Goal: Transaction & Acquisition: Purchase product/service

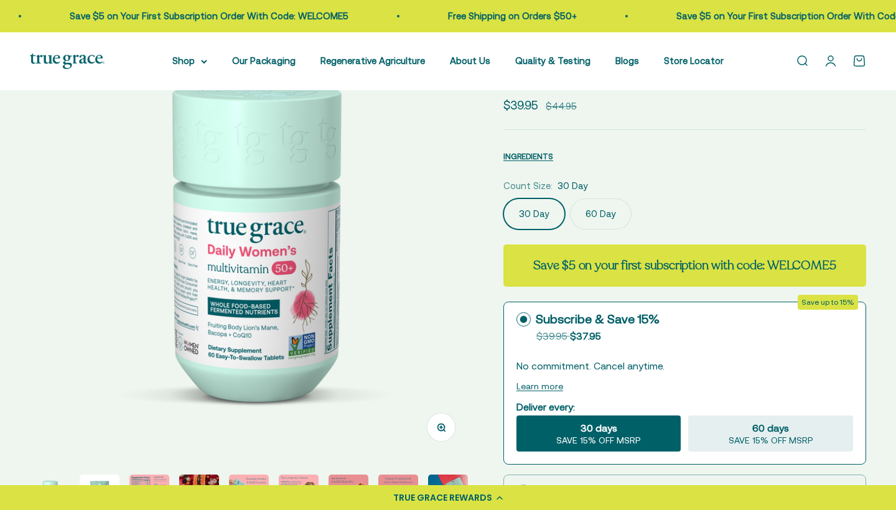
select select "3"
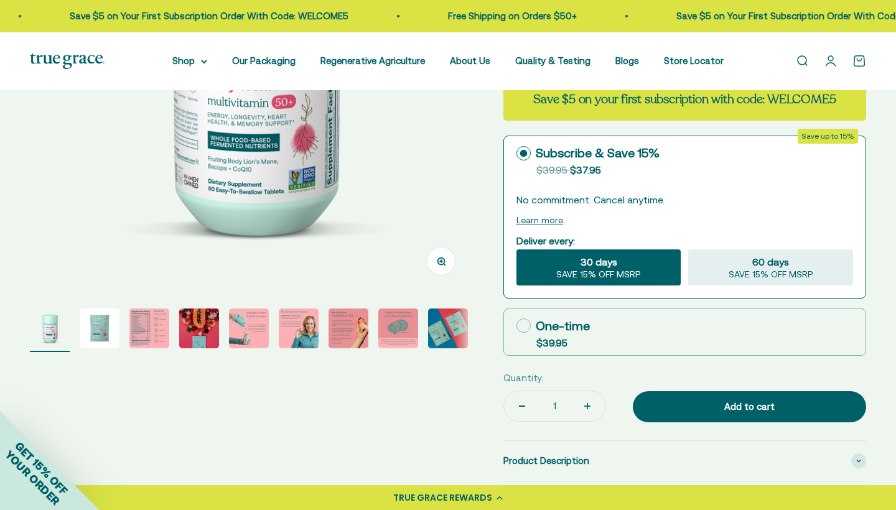
scroll to position [273, 0]
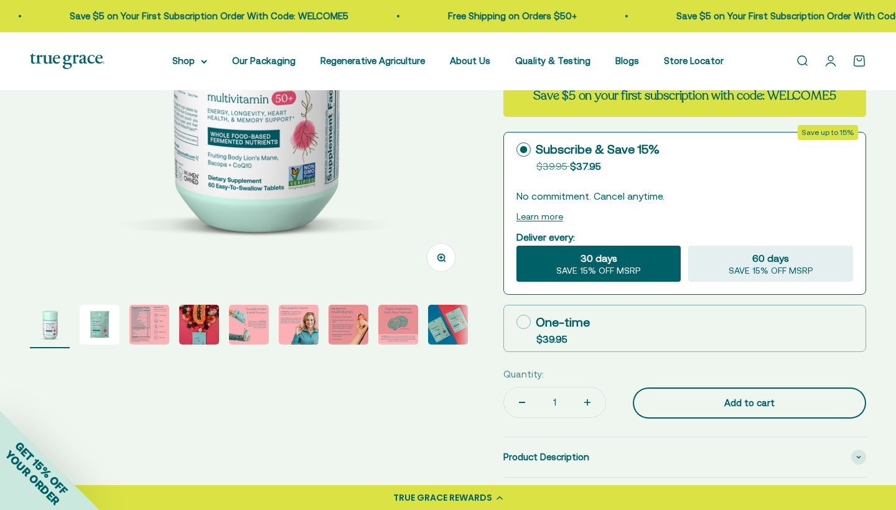
click at [711, 419] on button "Add to cart" at bounding box center [749, 402] width 233 height 31
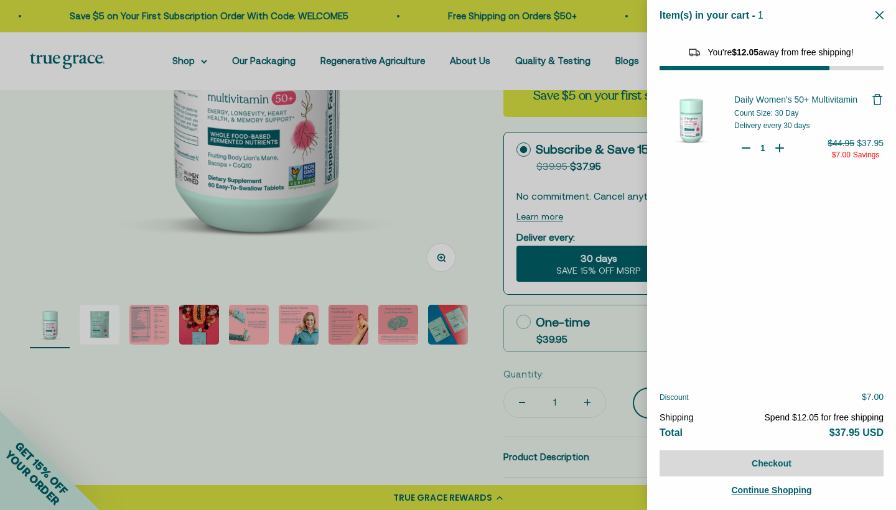
select select "44882812010710"
select select "44878154563798"
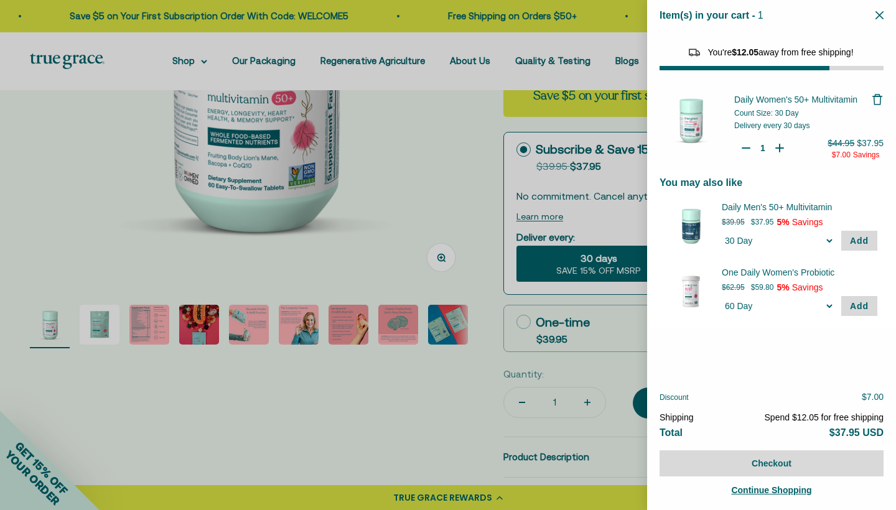
click at [457, 242] on div at bounding box center [448, 255] width 896 height 510
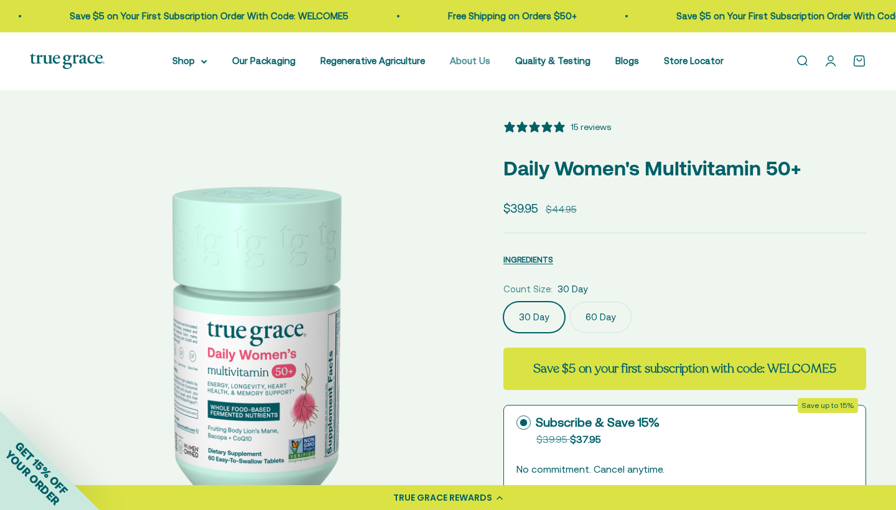
scroll to position [0, 0]
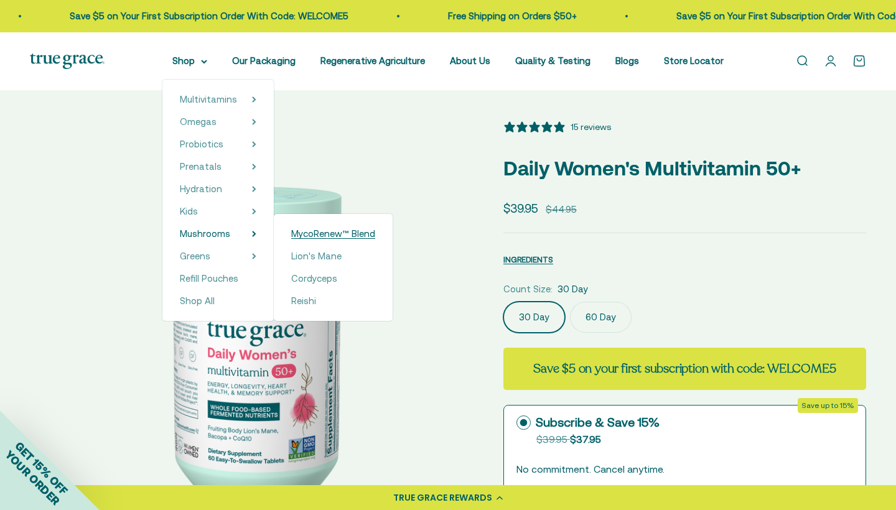
click at [328, 235] on span "MycoRenew™ Blend" at bounding box center [333, 233] width 84 height 11
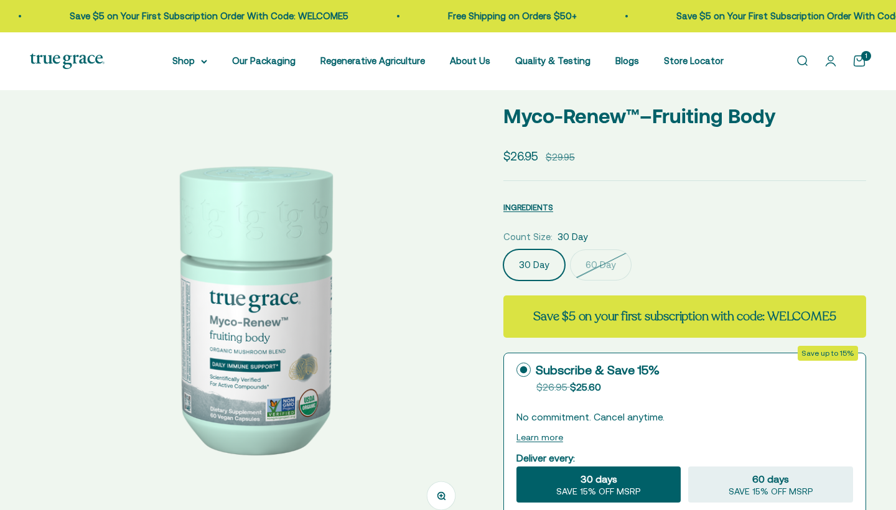
select select "3"
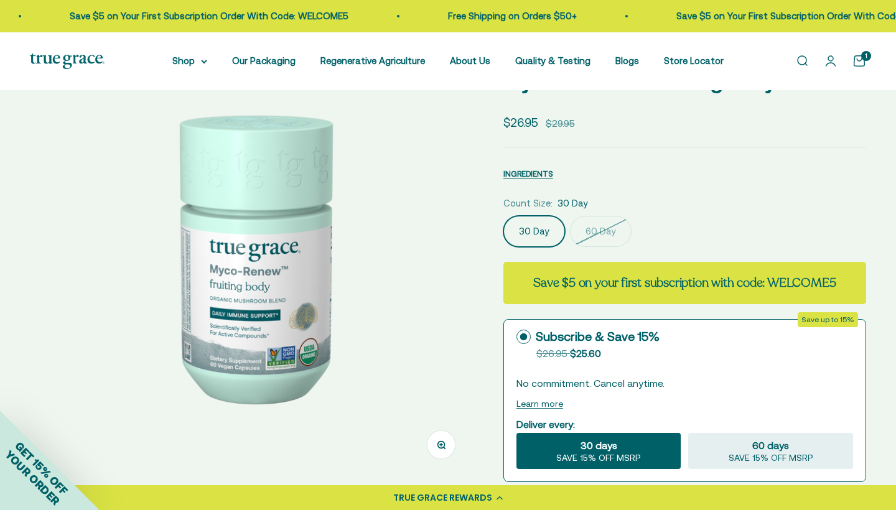
scroll to position [84, 0]
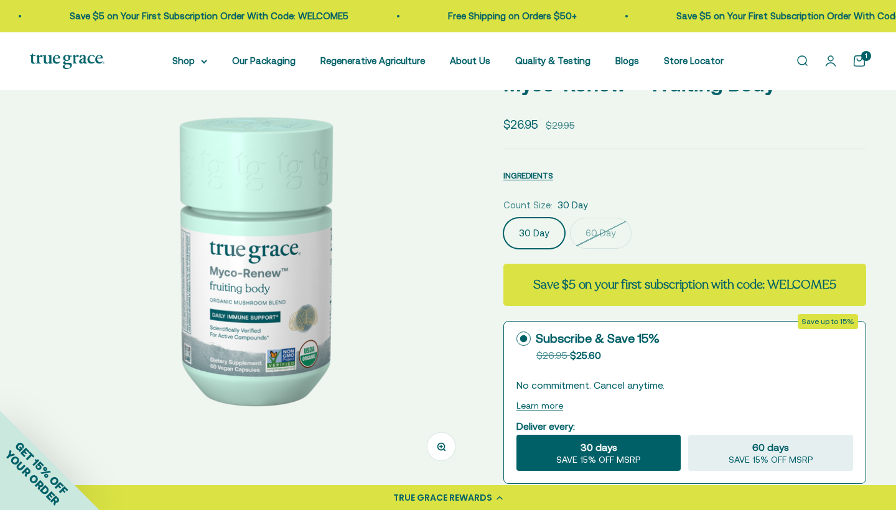
click at [601, 249] on label "60 Day" at bounding box center [601, 233] width 62 height 31
click at [503, 218] on input "60 Day" at bounding box center [503, 217] width 1 height 1
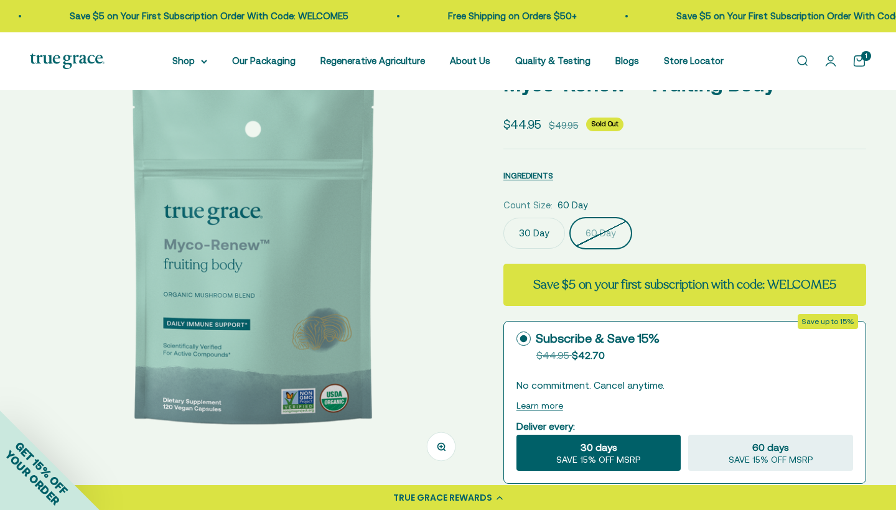
click at [540, 249] on label "30 Day" at bounding box center [534, 233] width 62 height 31
click at [503, 218] on input "30 Day" at bounding box center [503, 217] width 1 height 1
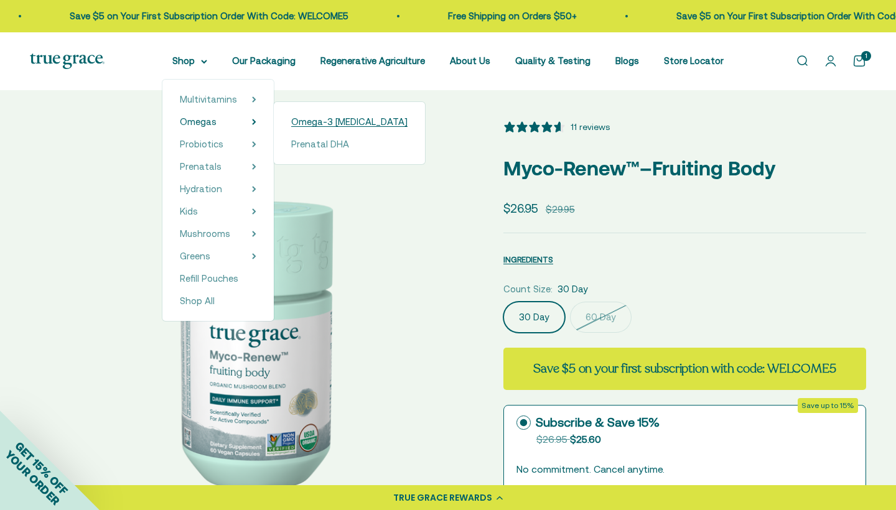
click at [327, 126] on span "Omega-3 [MEDICAL_DATA]" at bounding box center [349, 121] width 116 height 11
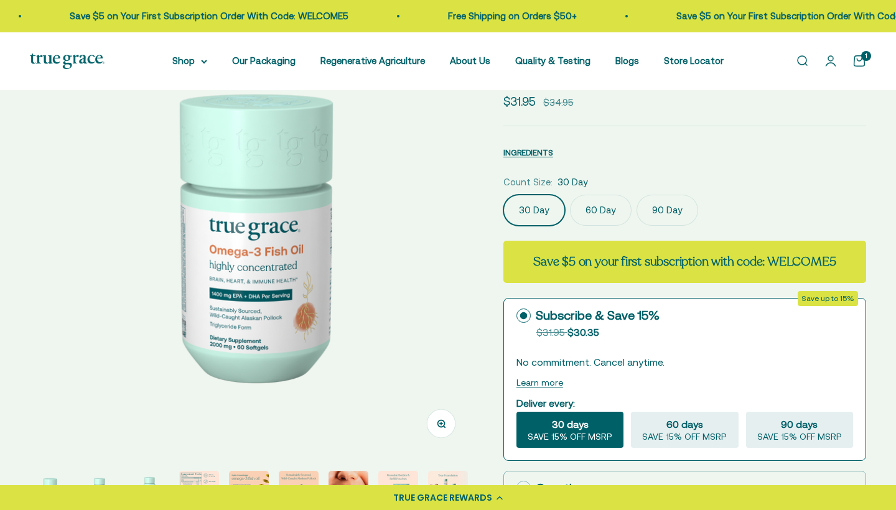
scroll to position [107, 0]
select select "3"
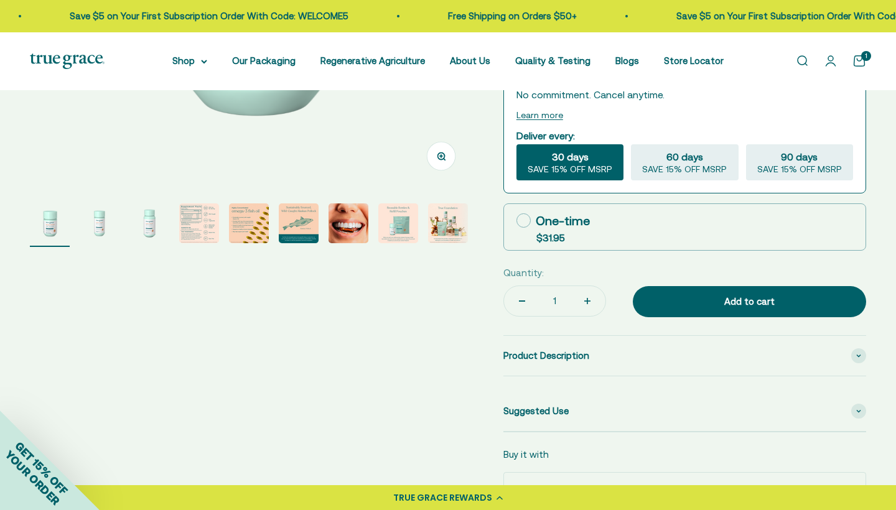
scroll to position [388, 0]
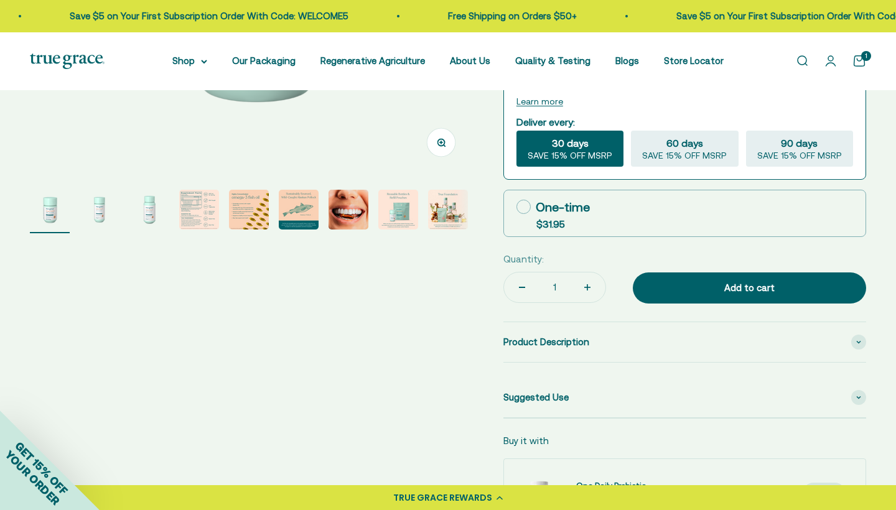
click at [339, 229] on img "Go to item 7" at bounding box center [348, 210] width 40 height 40
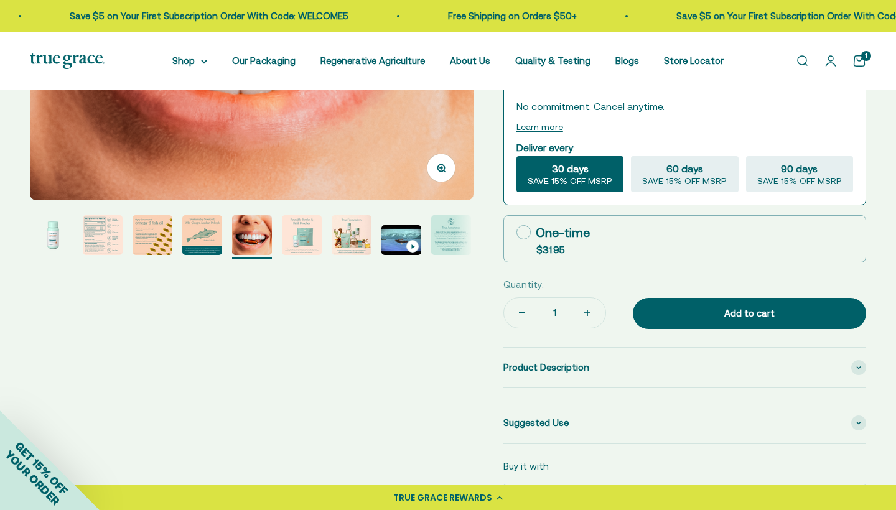
scroll to position [380, 0]
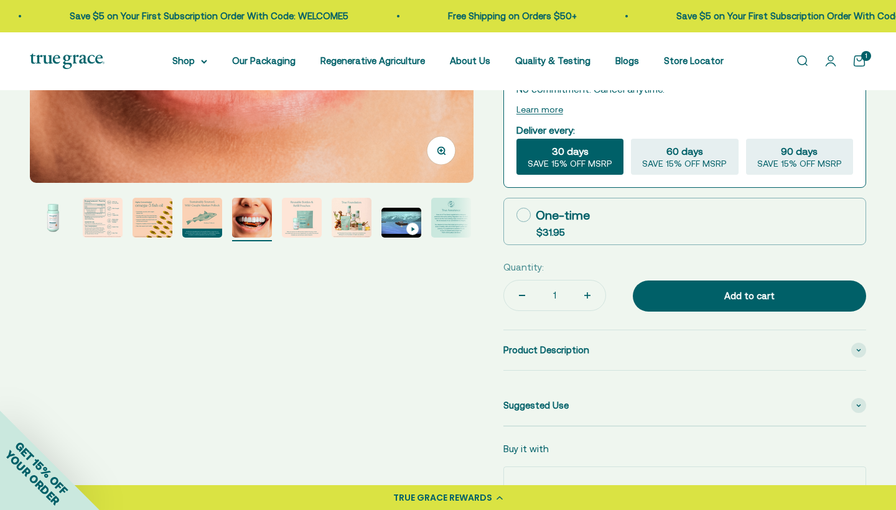
click at [350, 238] on img "Go to item 9" at bounding box center [351, 218] width 40 height 40
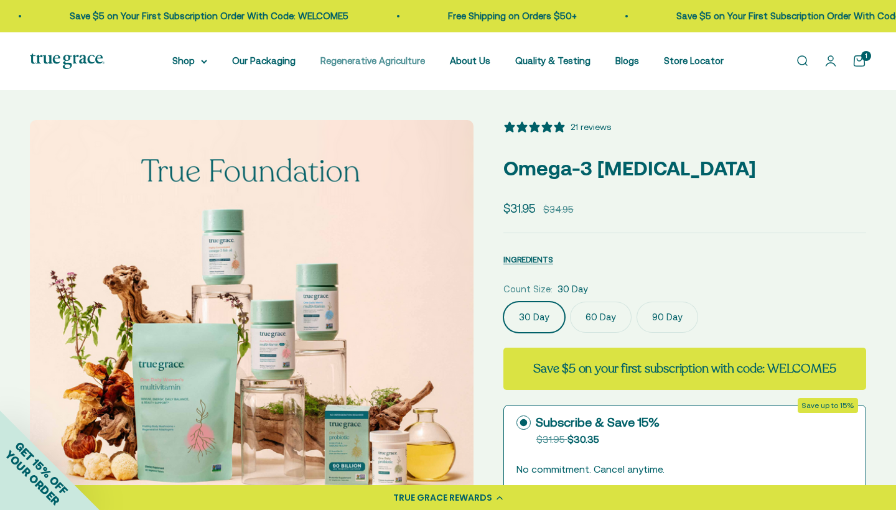
scroll to position [0, 0]
